Goal: Task Accomplishment & Management: Manage account settings

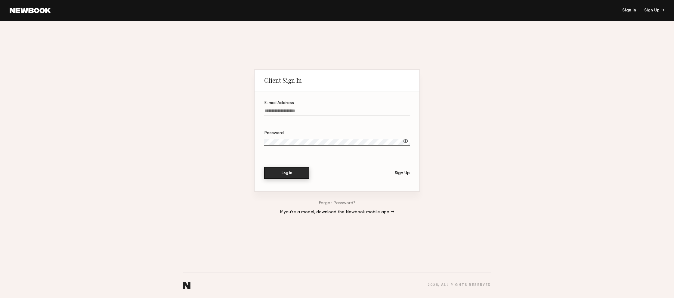
click at [284, 176] on button "Log In" at bounding box center [286, 173] width 45 height 12
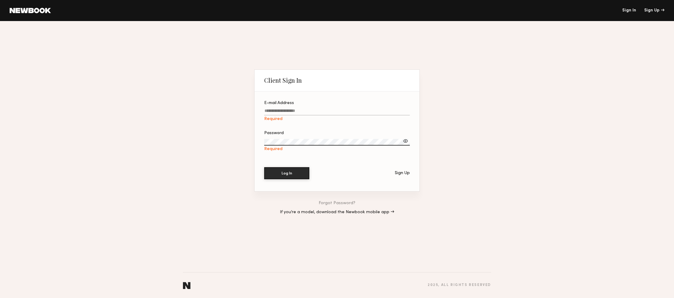
click at [473, 5] on header "Sign In Sign Up" at bounding box center [337, 10] width 674 height 21
